Goal: Task Accomplishment & Management: Manage account settings

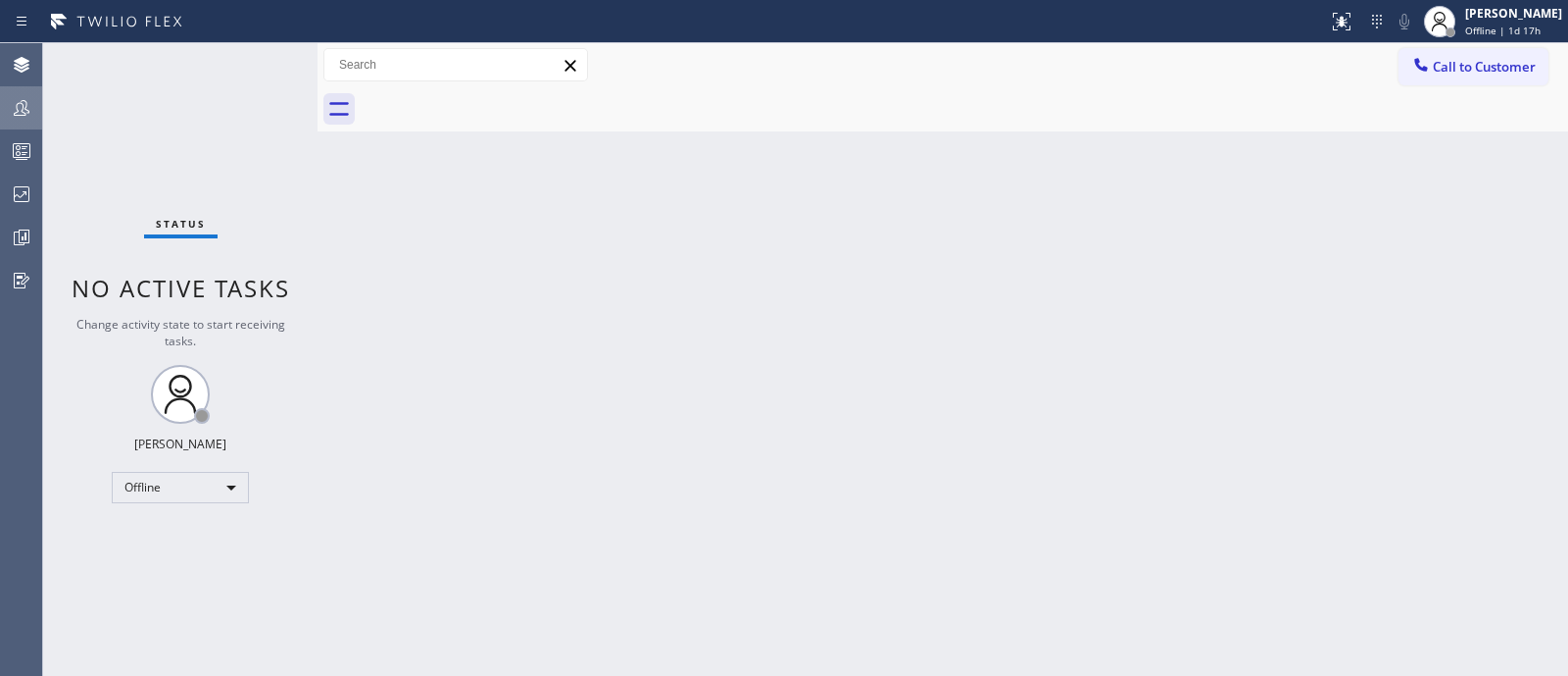
click at [24, 114] on icon at bounding box center [22, 108] width 16 height 16
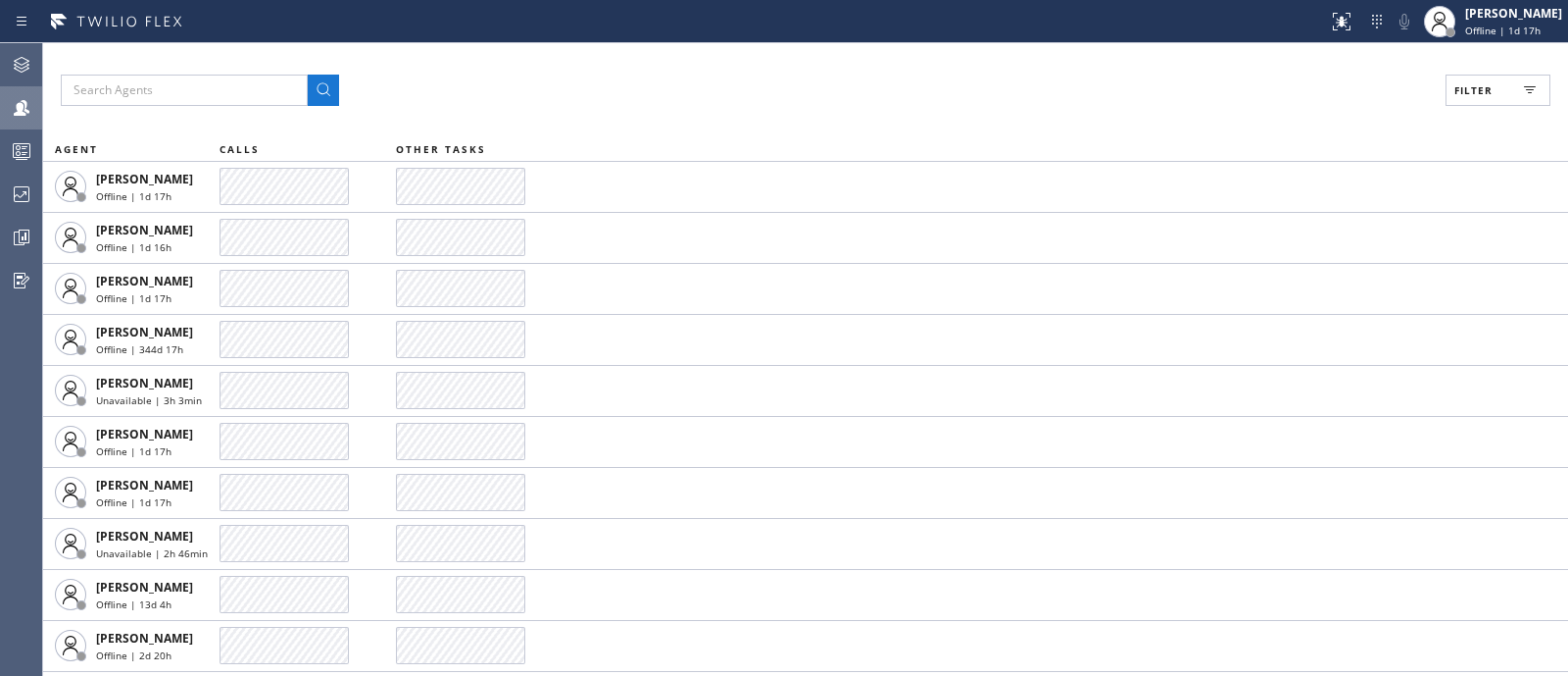
click at [1495, 89] on button "Filter" at bounding box center [1498, 91] width 105 height 32
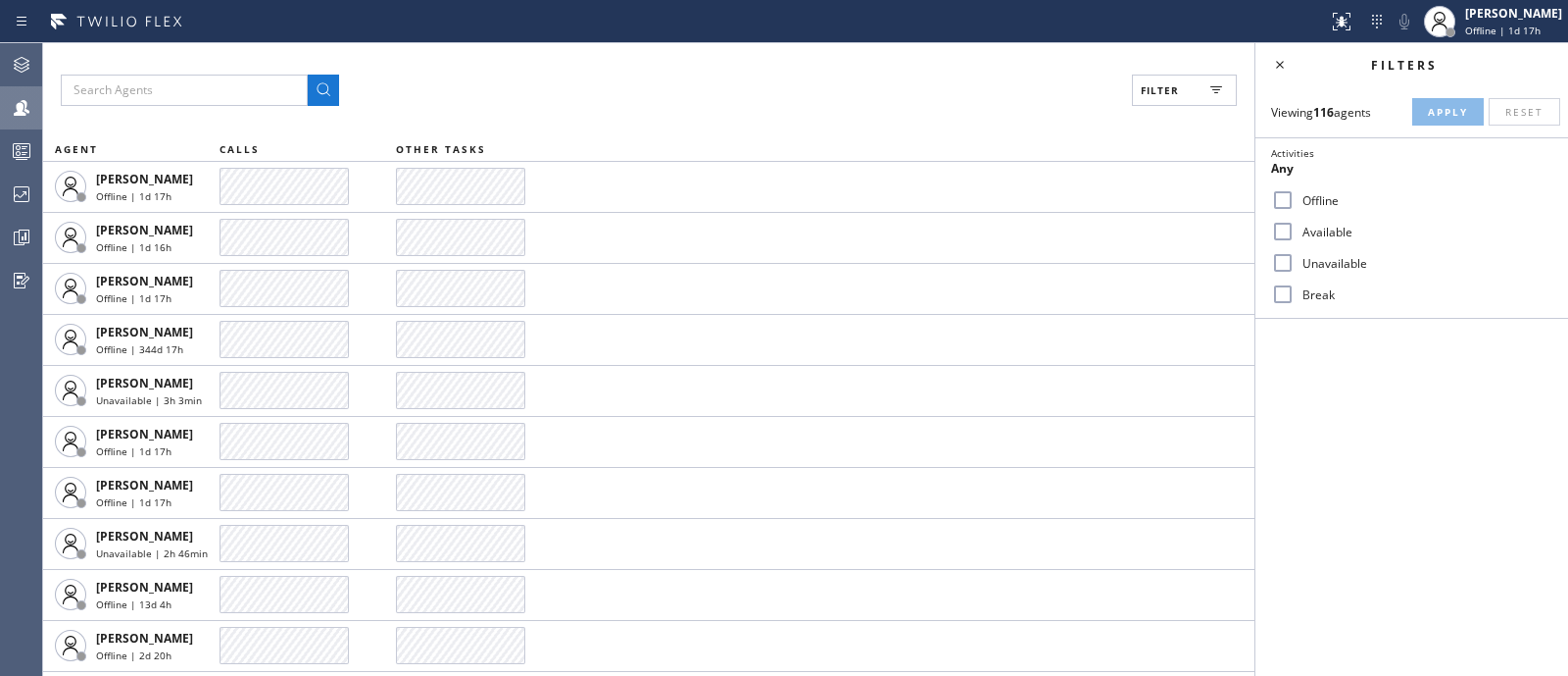
click at [1334, 226] on label "Available" at bounding box center [1423, 232] width 257 height 17
click at [1295, 226] on input "Available" at bounding box center [1283, 232] width 24 height 24
checkbox input "true"
click at [1451, 103] on button "Apply" at bounding box center [1448, 112] width 72 height 28
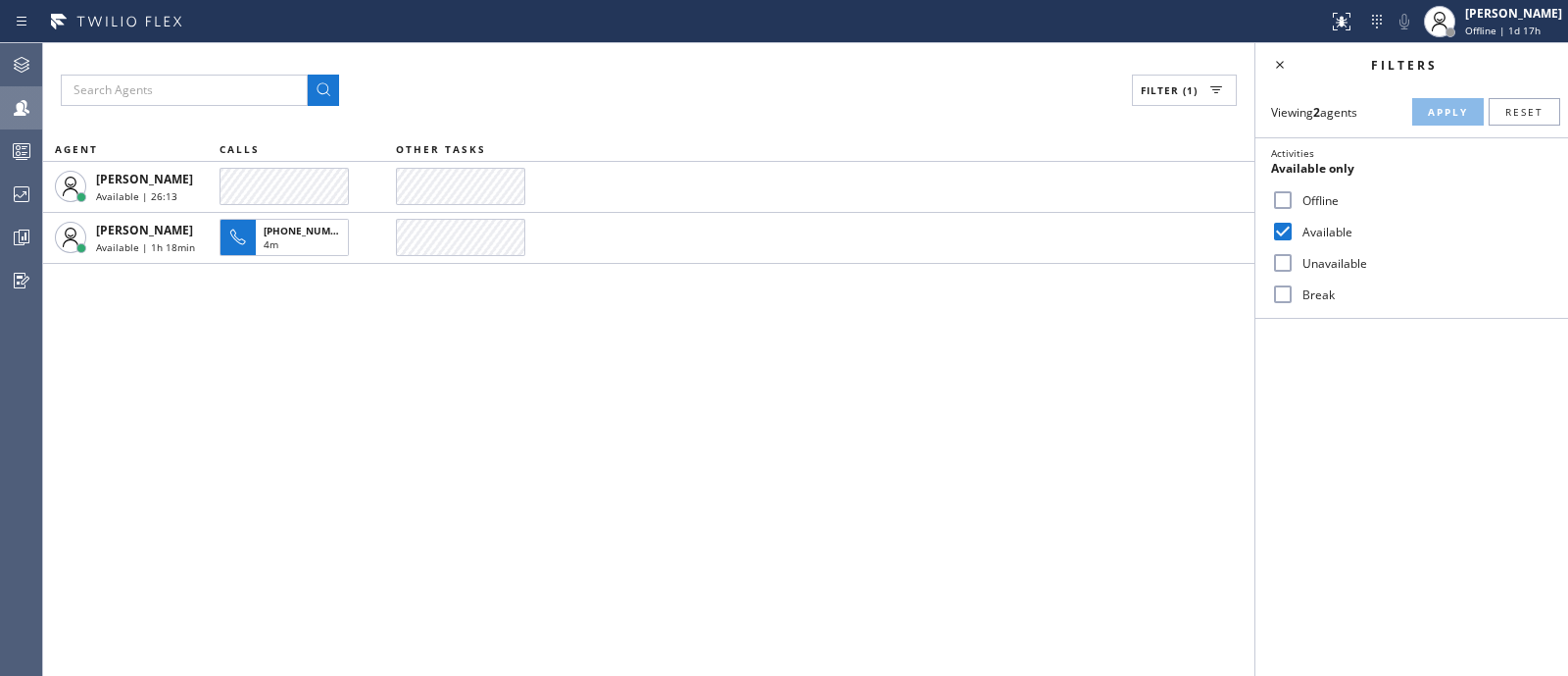
click at [1008, 401] on div "Filter (1) AGENT CALLS OTHER TASKS [PERSON_NAME] Available | 26:13 [PERSON_NAME…" at bounding box center [649, 359] width 1211 height 633
click at [1282, 269] on input "Unavailable" at bounding box center [1283, 263] width 24 height 24
click at [1442, 116] on span "Apply" at bounding box center [1448, 112] width 40 height 14
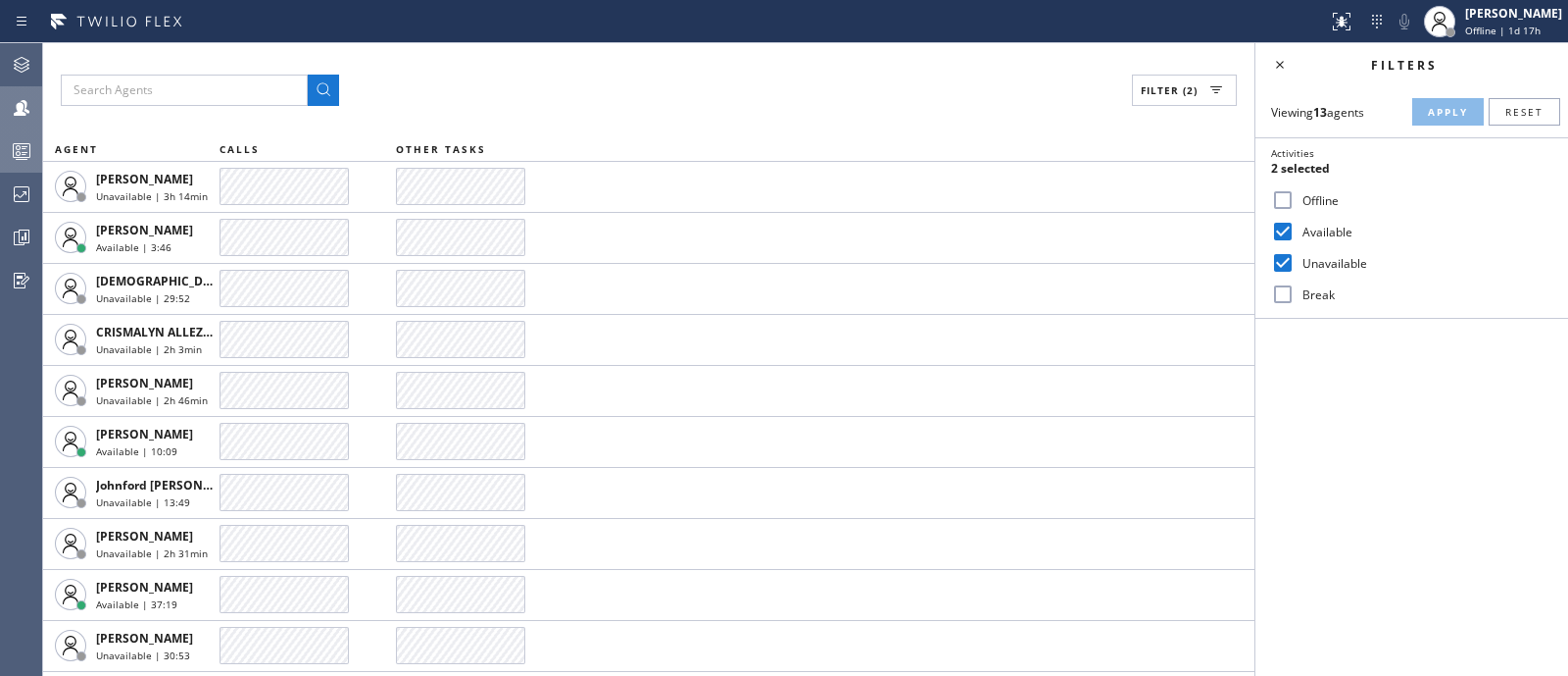
click at [1, 134] on div at bounding box center [22, 151] width 43 height 39
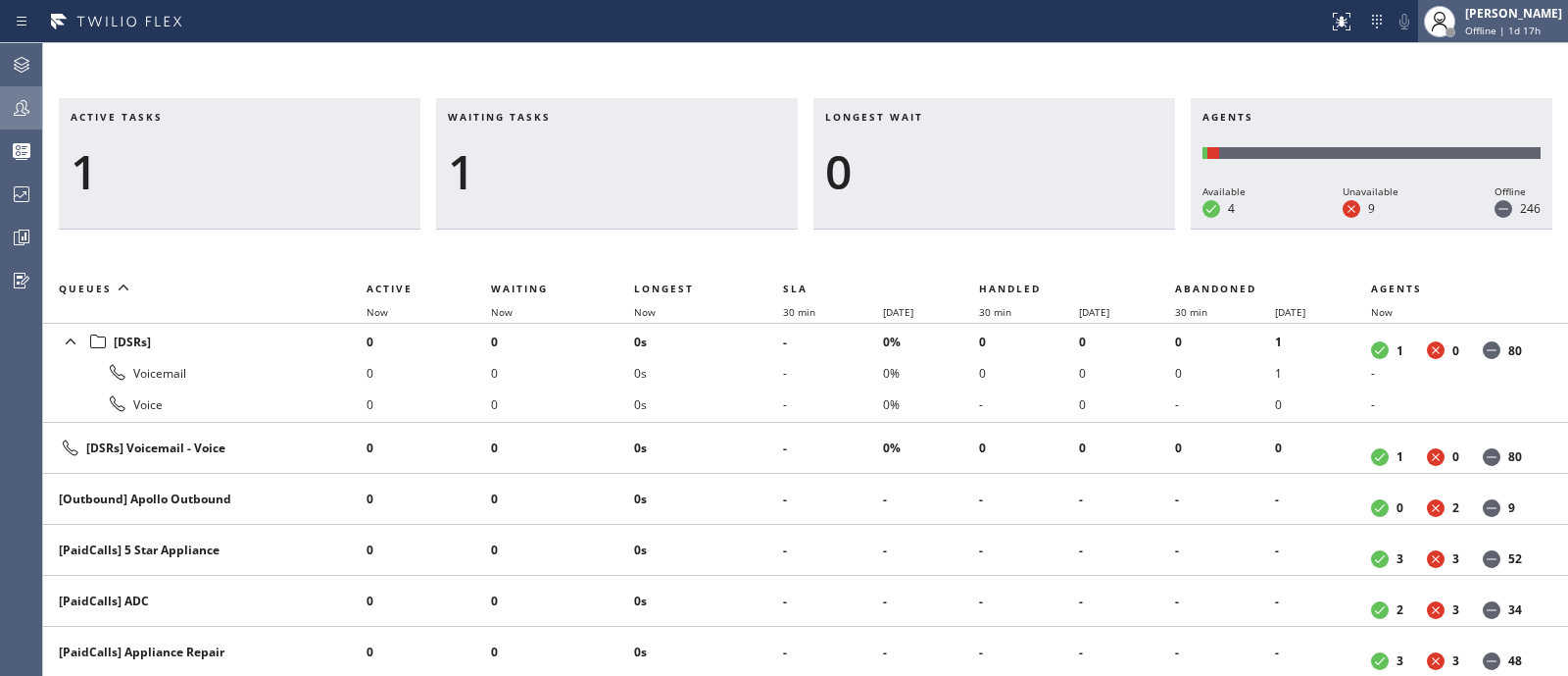
click at [1464, 24] on span "Offline | 1d 17h" at bounding box center [1502, 31] width 76 height 14
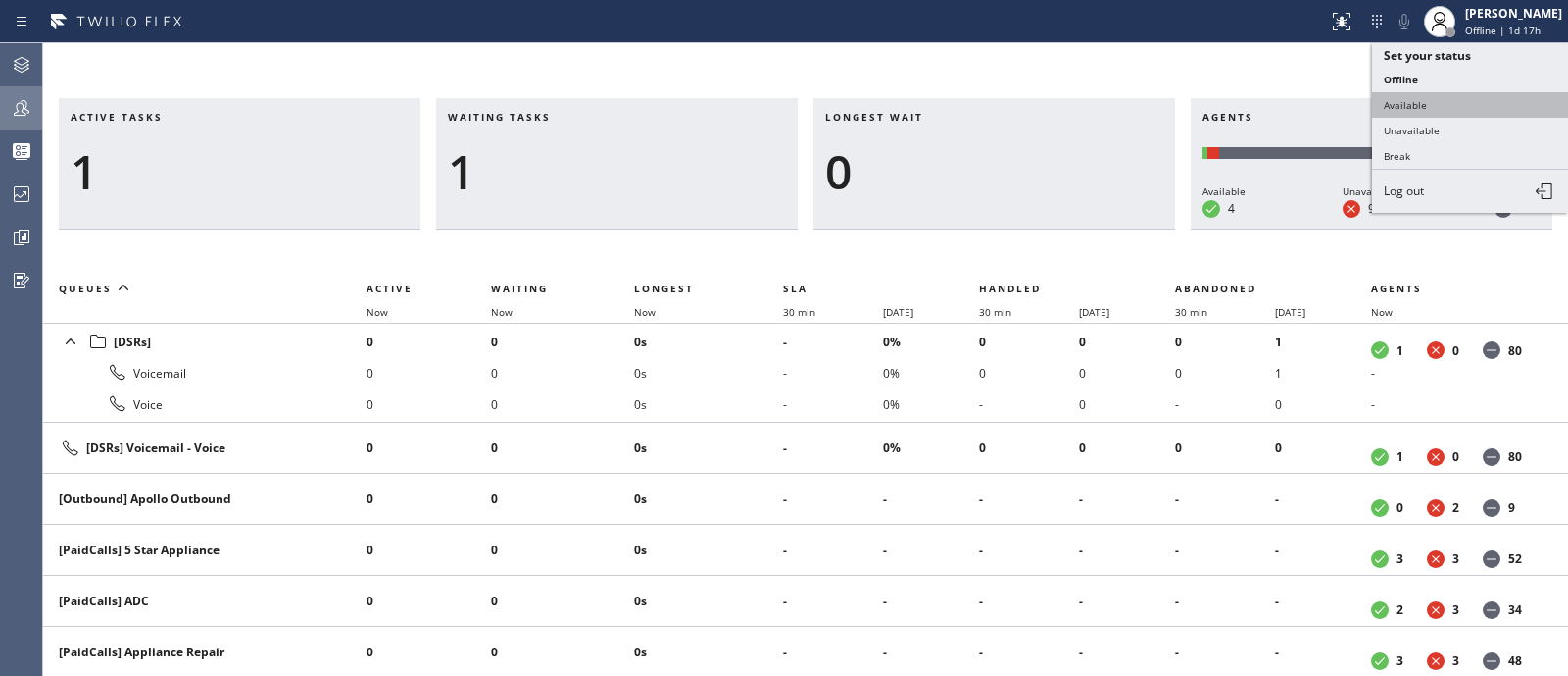
click at [1438, 100] on button "Available" at bounding box center [1469, 105] width 196 height 26
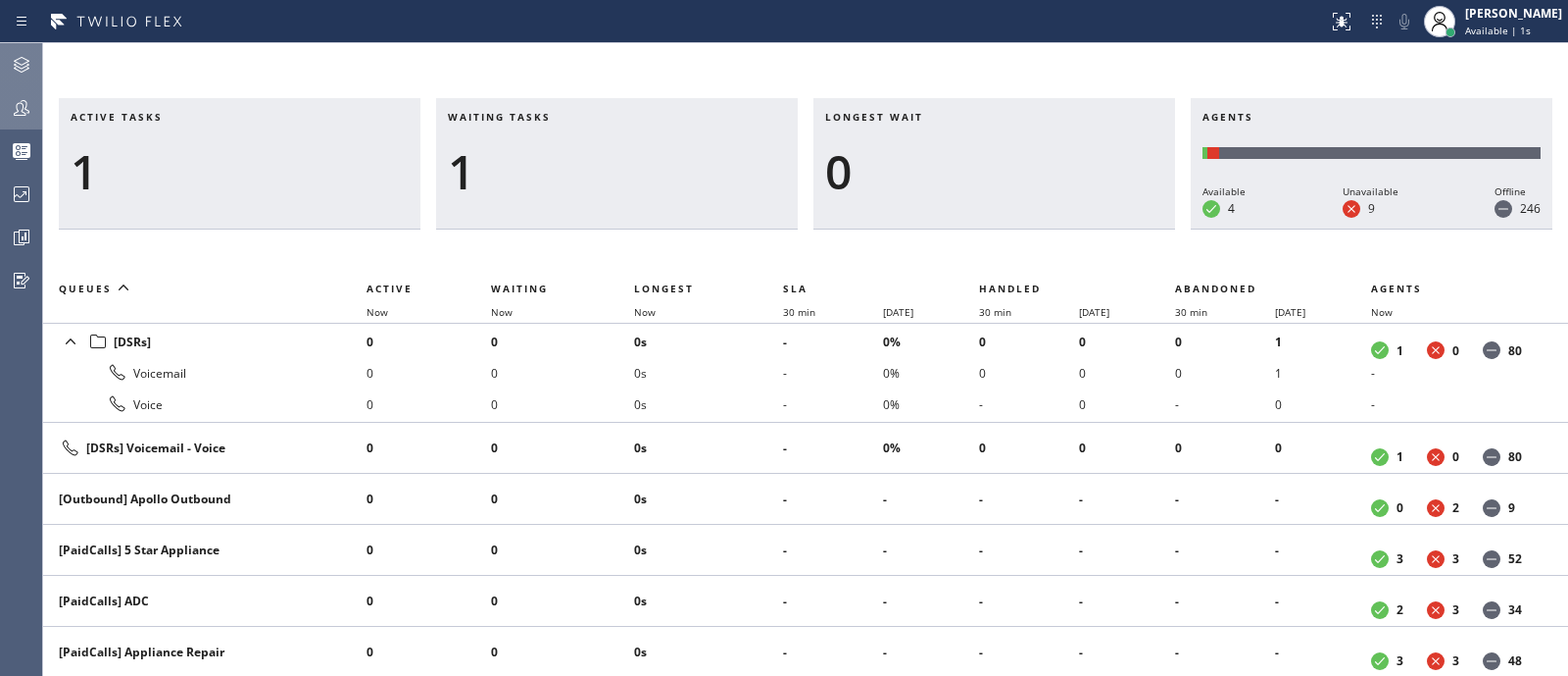
click at [16, 64] on icon at bounding box center [22, 65] width 24 height 24
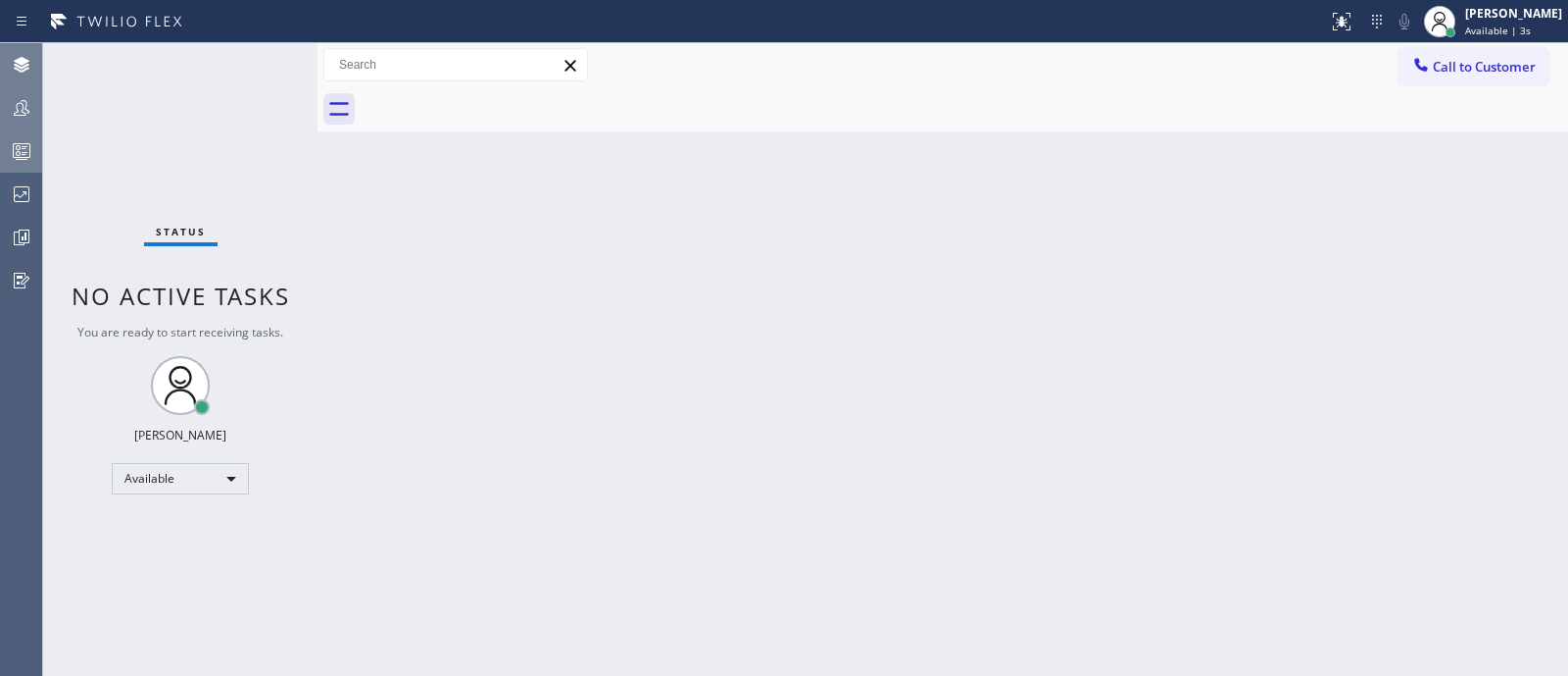
click at [33, 164] on div at bounding box center [22, 151] width 43 height 39
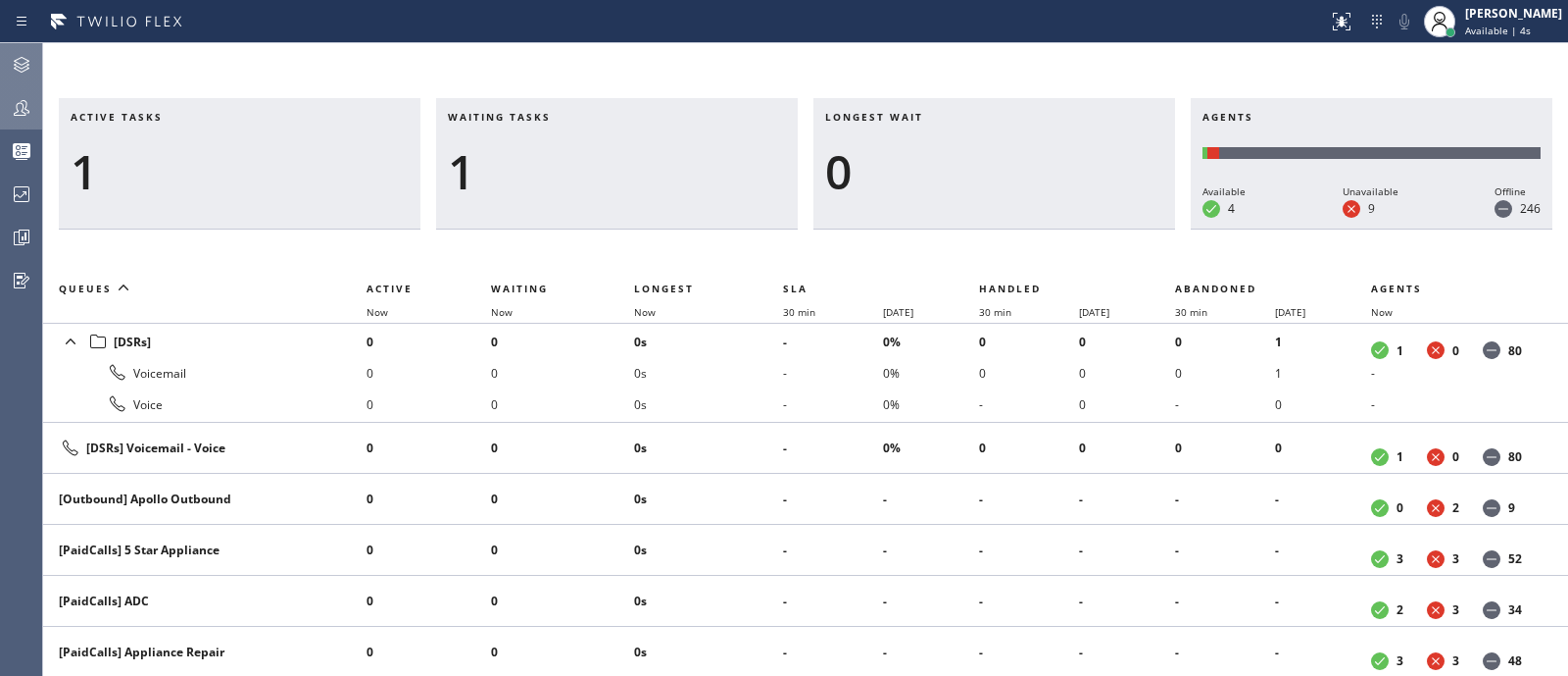
click at [14, 107] on icon at bounding box center [22, 108] width 24 height 24
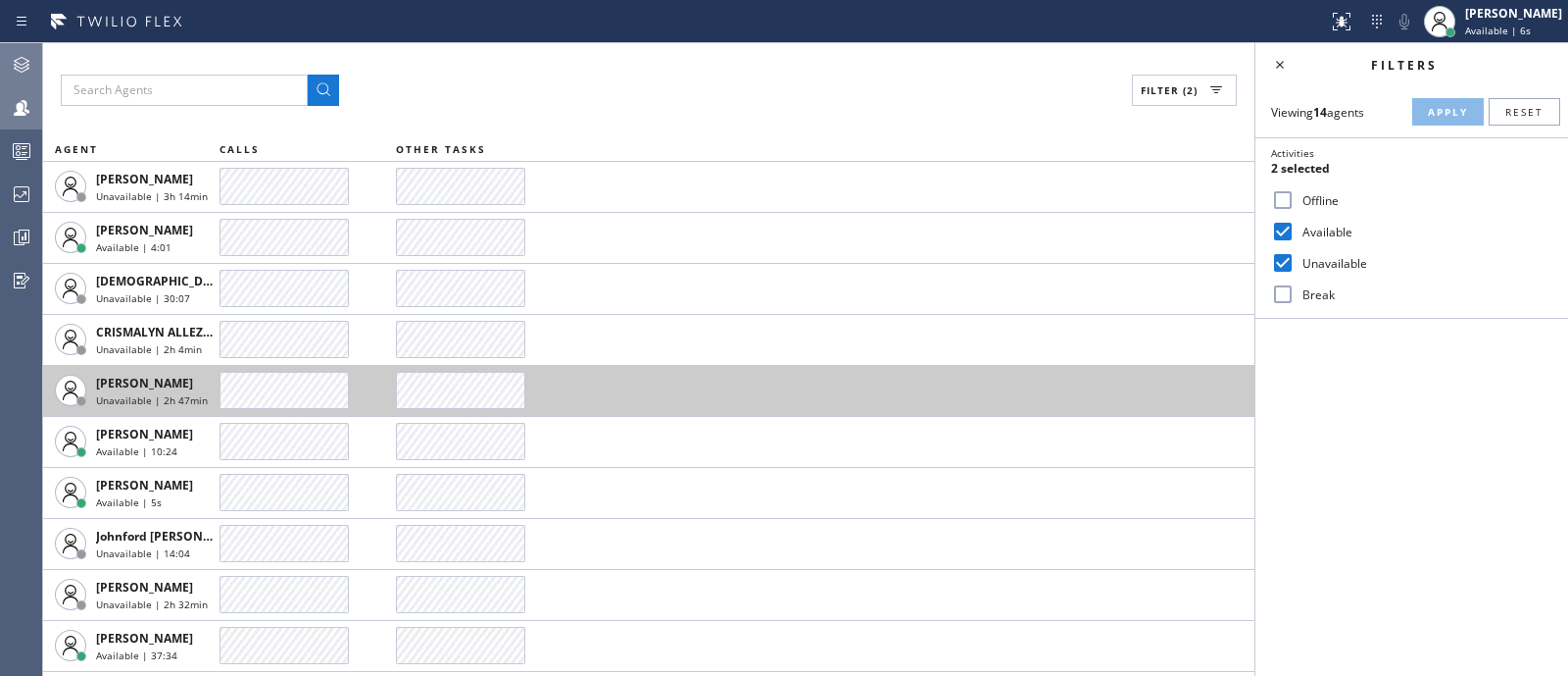
scroll to position [199, 0]
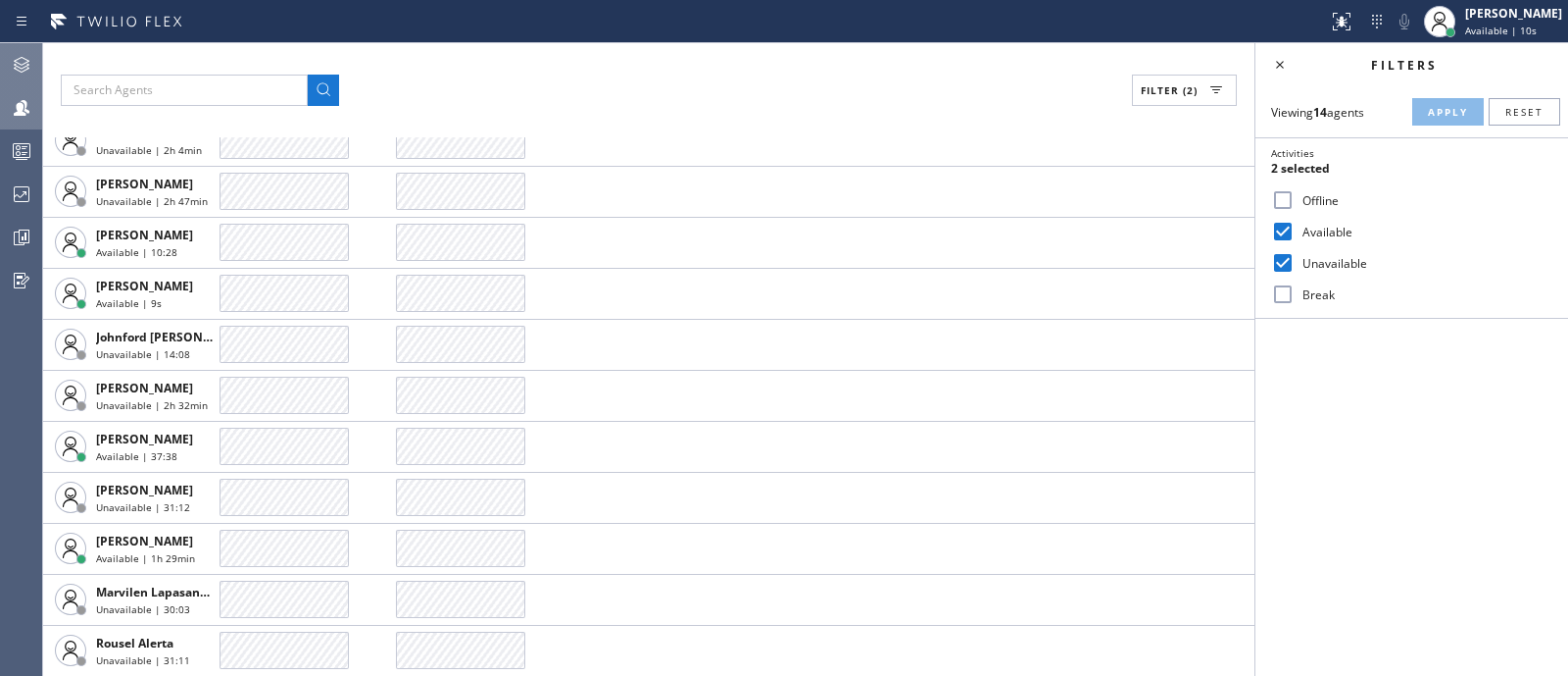
click at [1355, 258] on label "Unavailable" at bounding box center [1423, 263] width 257 height 17
click at [1295, 258] on input "Unavailable" at bounding box center [1283, 263] width 24 height 24
checkbox input "false"
click at [1461, 117] on span "Apply" at bounding box center [1448, 112] width 40 height 14
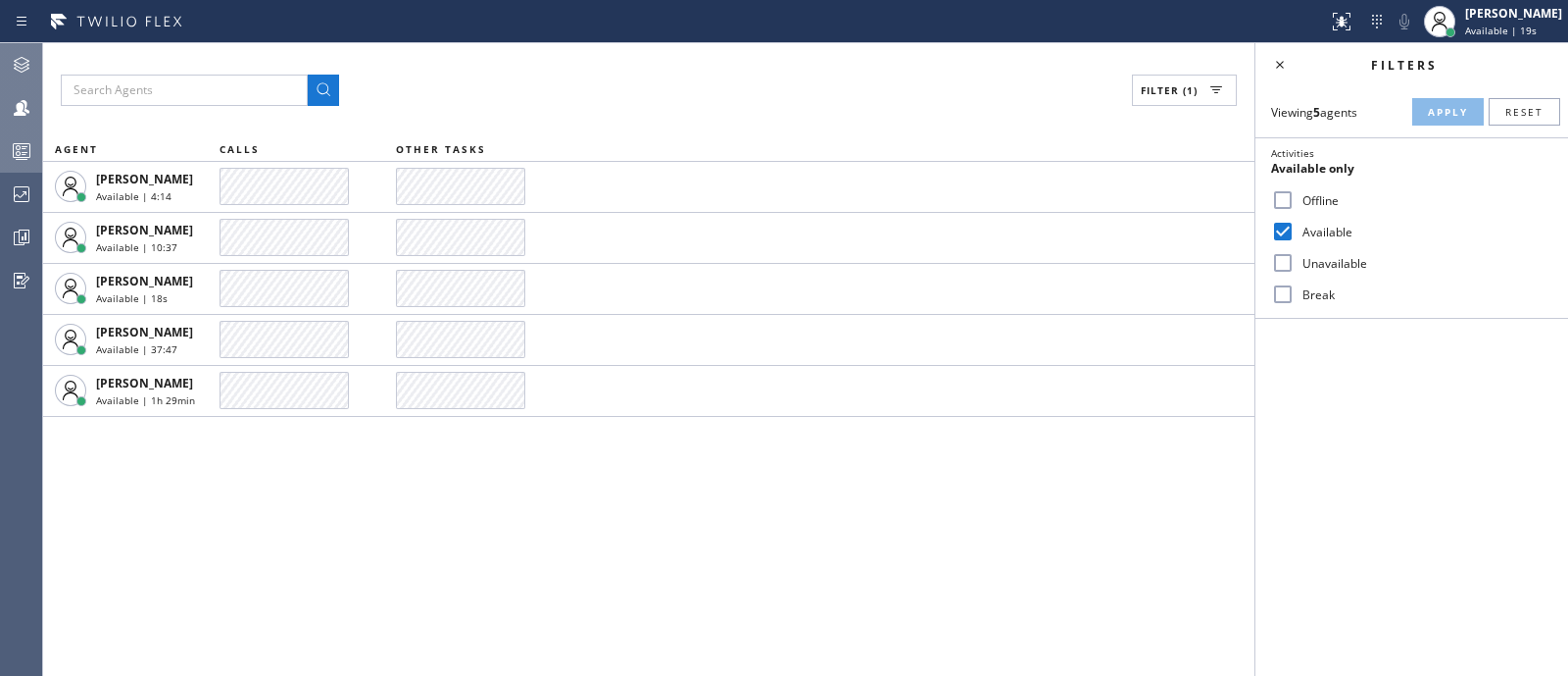
click at [30, 148] on rect at bounding box center [22, 151] width 17 height 14
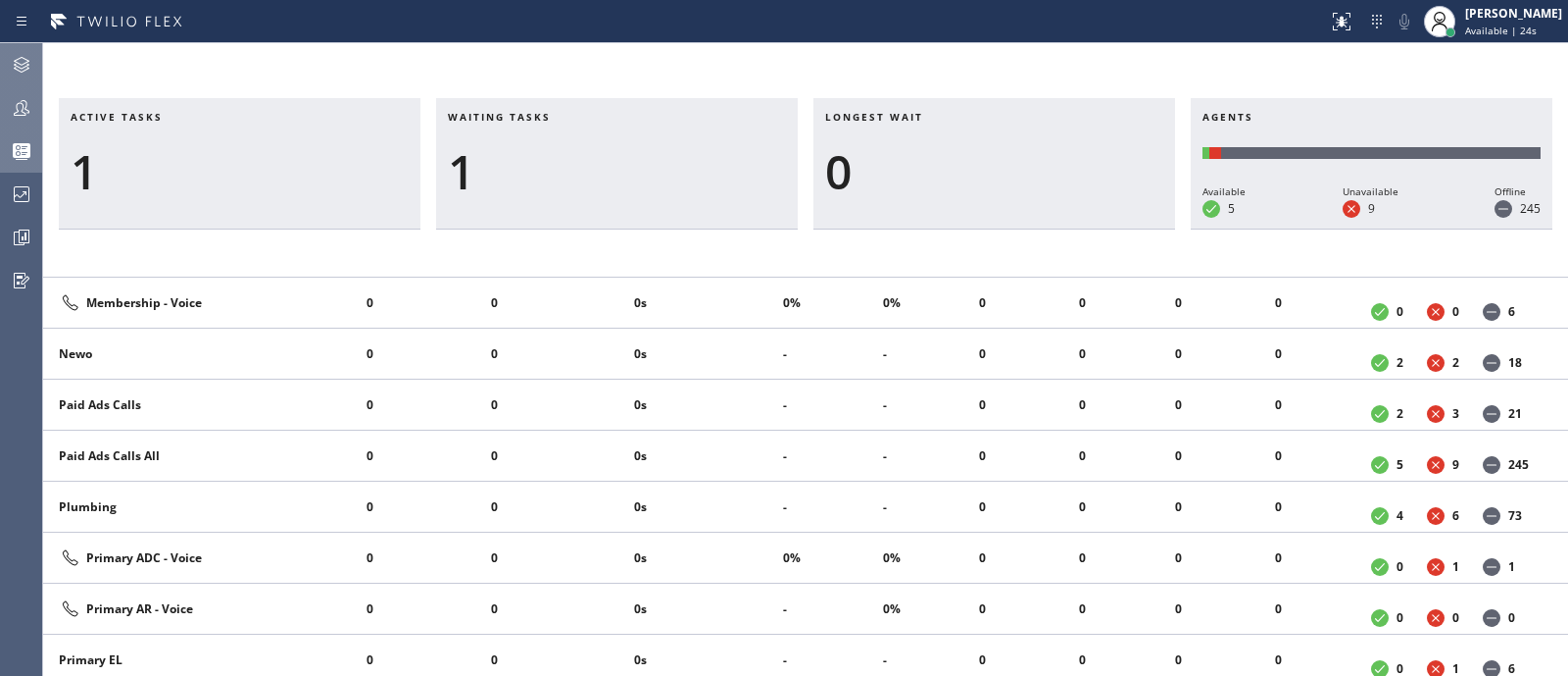
scroll to position [1524, 0]
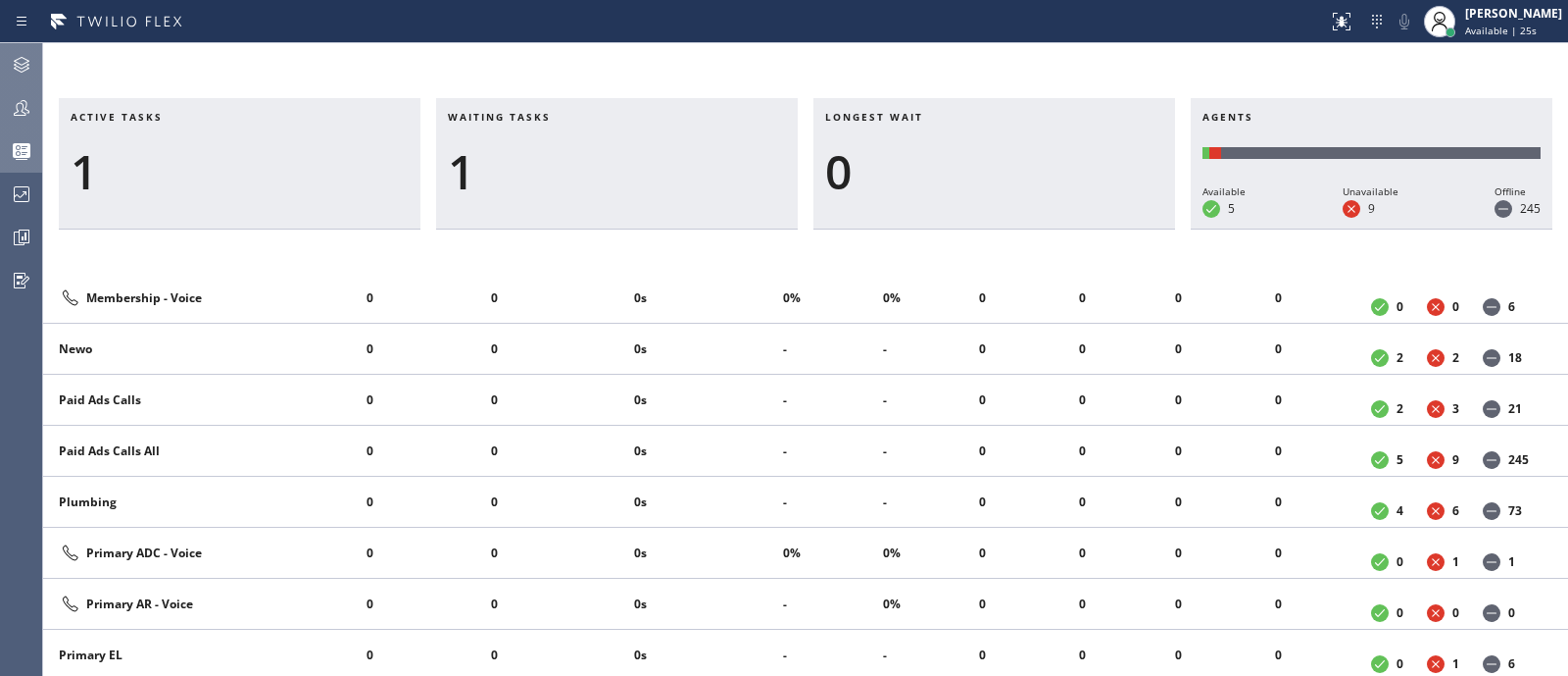
click at [15, 76] on icon at bounding box center [22, 65] width 24 height 24
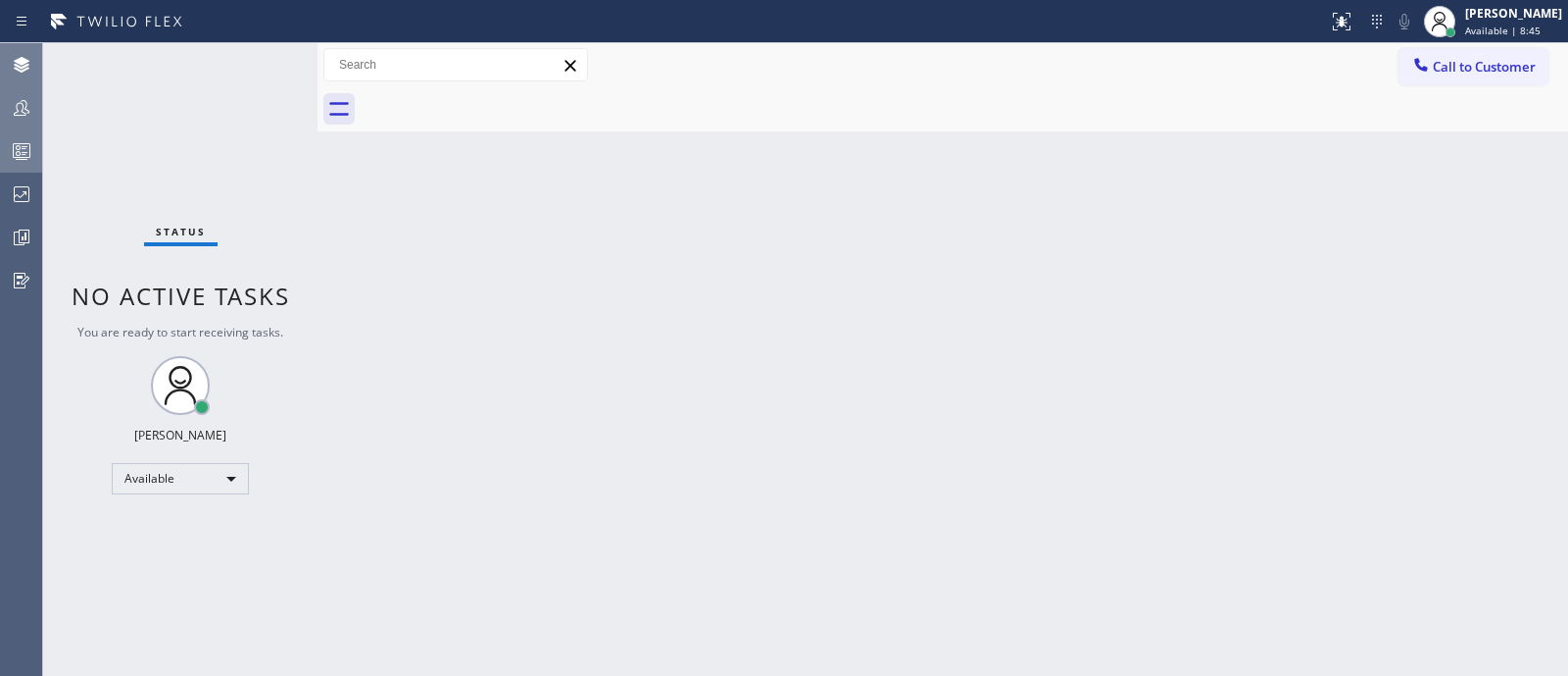
click at [13, 107] on icon at bounding box center [22, 108] width 24 height 24
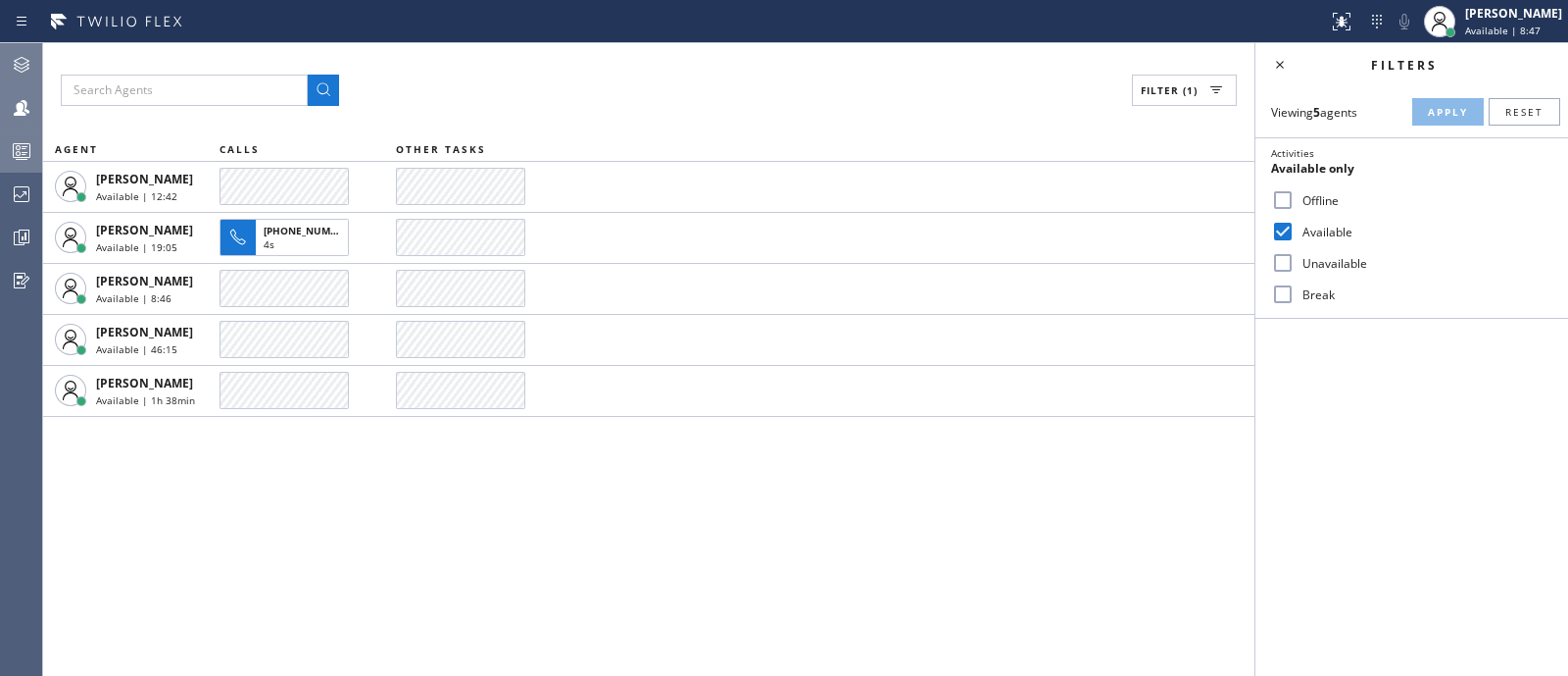
click at [243, 497] on div "Filter (1) AGENT CALLS OTHER TASKS [PERSON_NAME] Available | 12:42 [PERSON_NAME…" at bounding box center [649, 359] width 1211 height 633
click at [1476, 481] on div "Filters Viewing 5 agents Apply Reset Activities Available only Offline Availabl…" at bounding box center [1411, 359] width 313 height 633
click at [1543, 20] on div "[PERSON_NAME]" at bounding box center [1513, 13] width 97 height 17
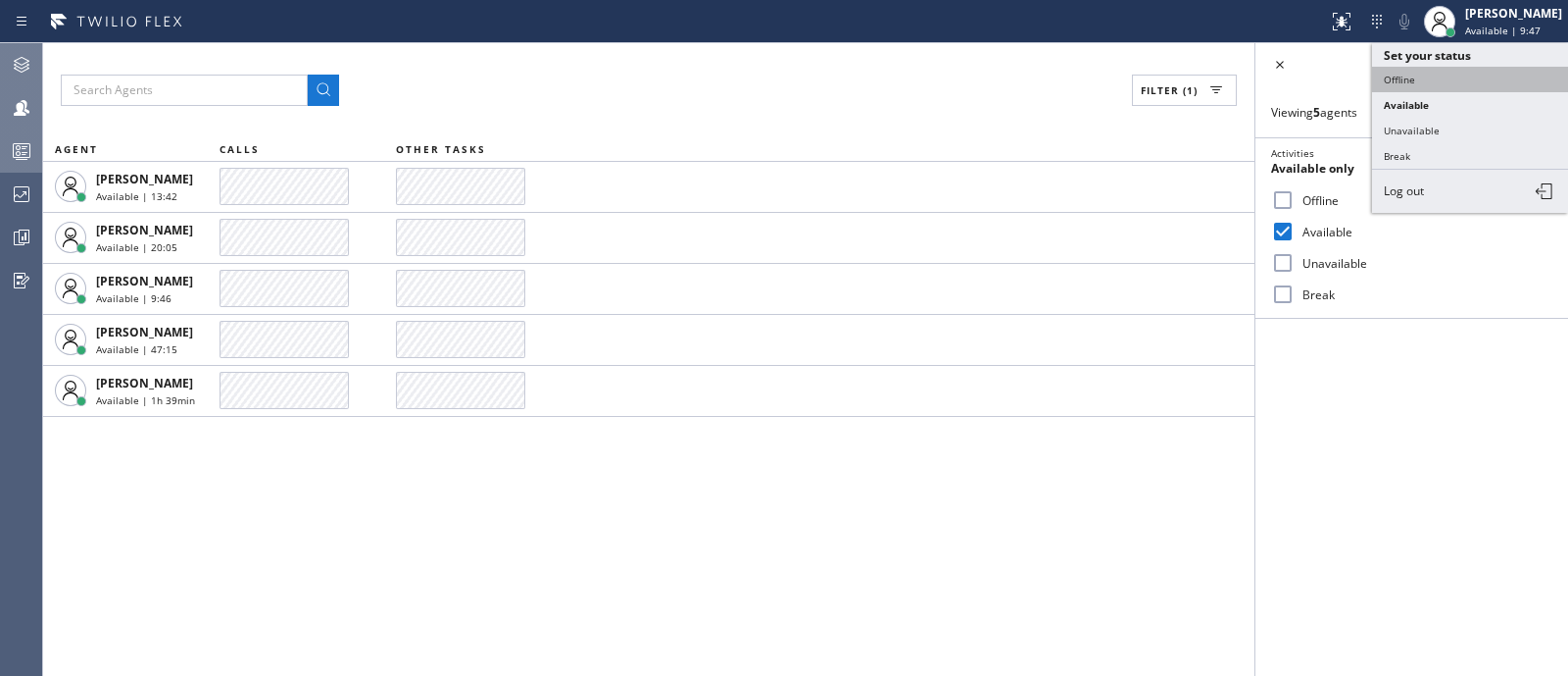
click at [1452, 79] on button "Offline" at bounding box center [1469, 80] width 196 height 26
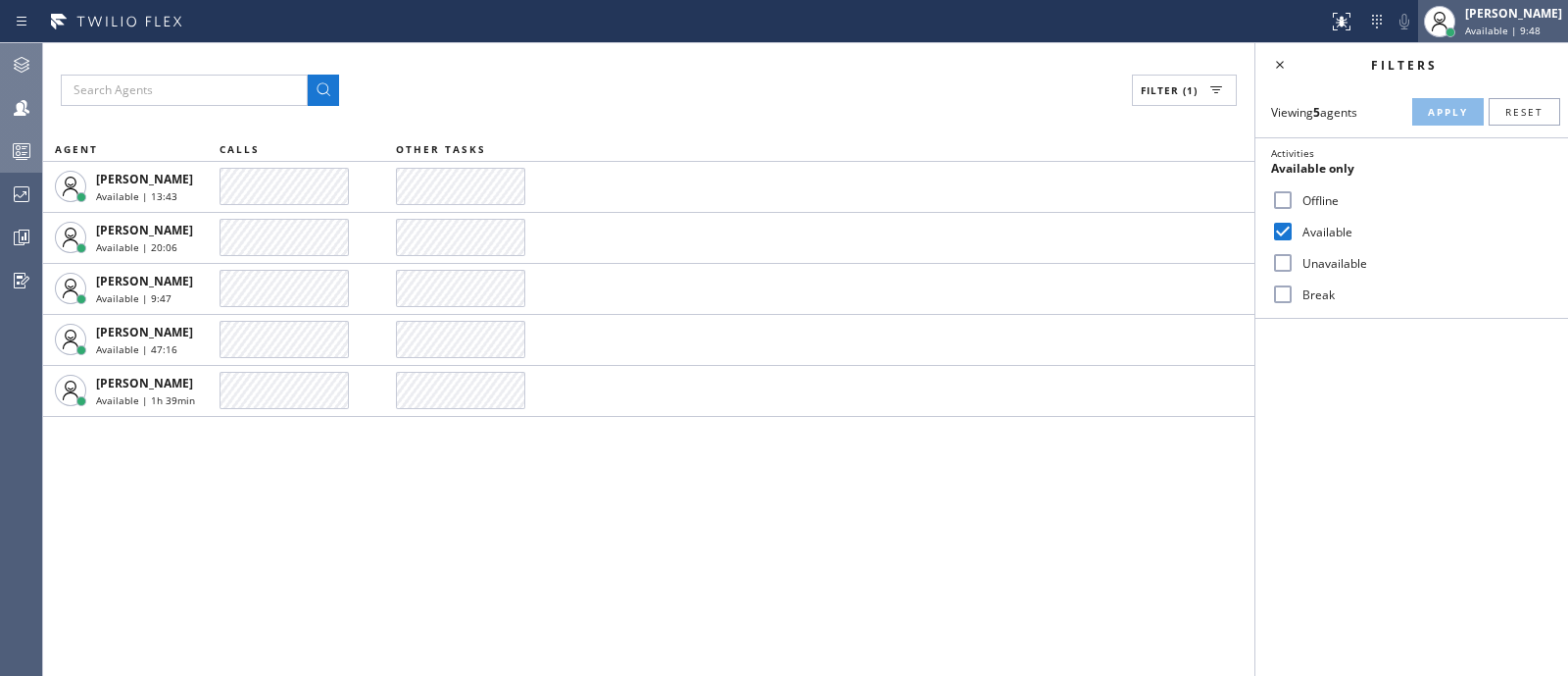
click at [1495, 22] on div "[PERSON_NAME] Available | 9:48" at bounding box center [1515, 21] width 107 height 35
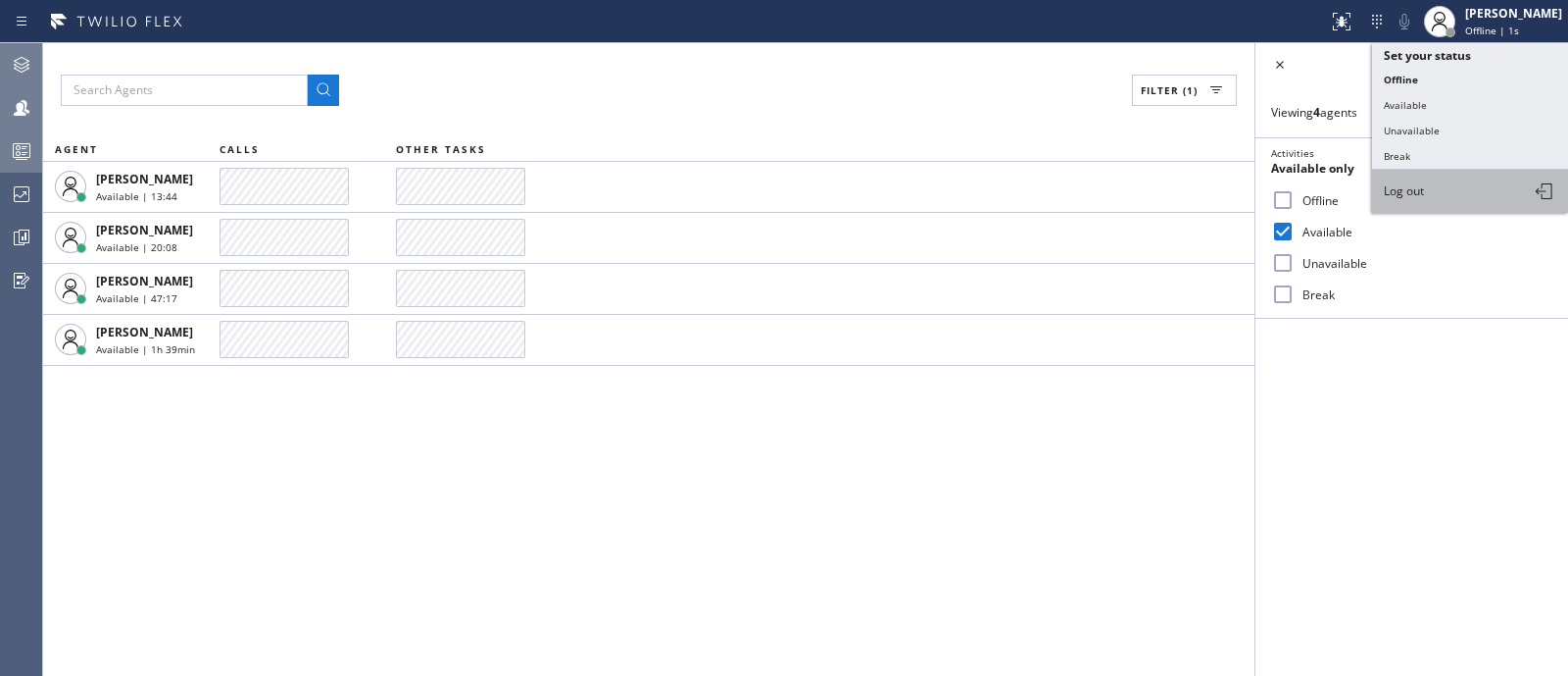
click at [1426, 195] on button "Log out" at bounding box center [1469, 191] width 196 height 43
